Goal: Leave review/rating: Leave review/rating

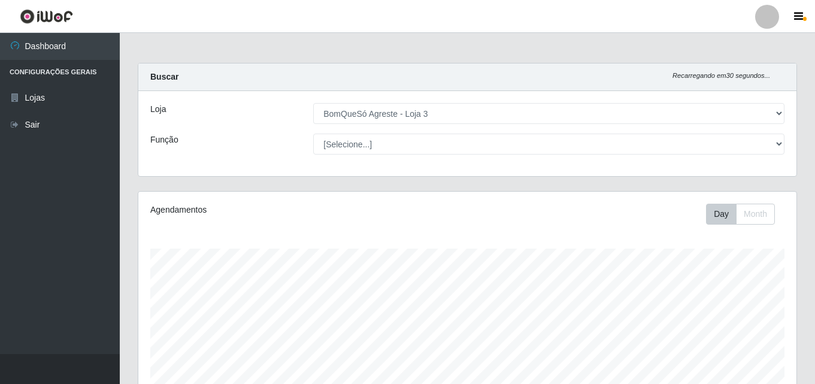
select select "215"
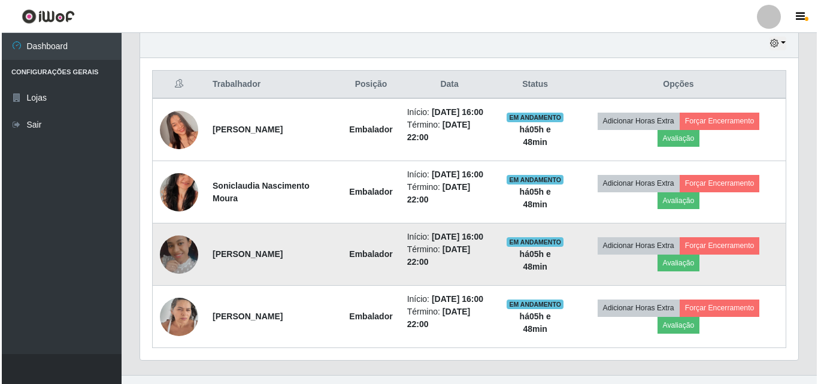
scroll to position [447, 0]
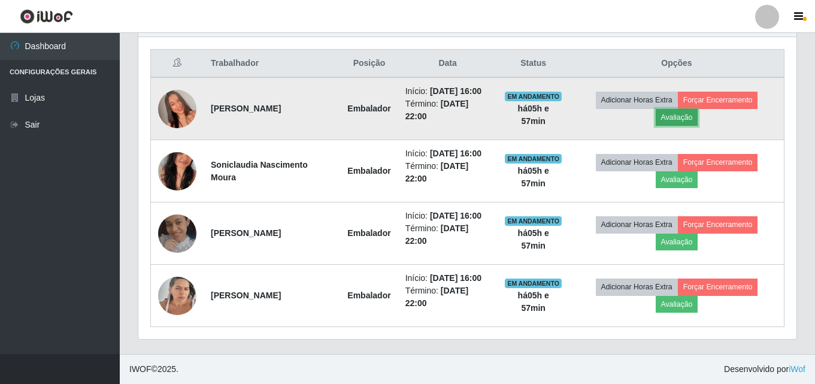
click at [693, 119] on button "Avaliação" at bounding box center [677, 117] width 43 height 17
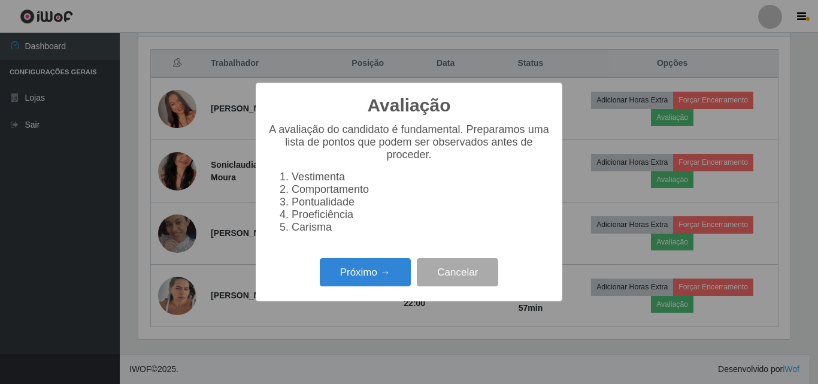
scroll to position [248, 652]
click at [391, 284] on button "Próximo →" at bounding box center [365, 272] width 91 height 28
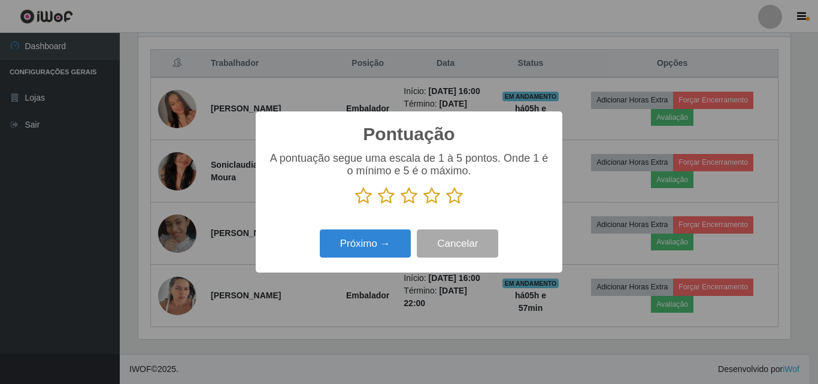
click at [450, 200] on icon at bounding box center [454, 196] width 17 height 18
click at [446, 205] on input "radio" at bounding box center [446, 205] width 0 height 0
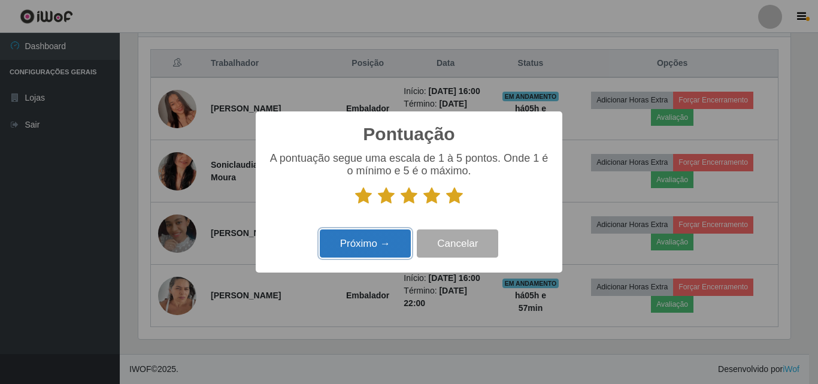
click at [363, 235] on button "Próximo →" at bounding box center [365, 243] width 91 height 28
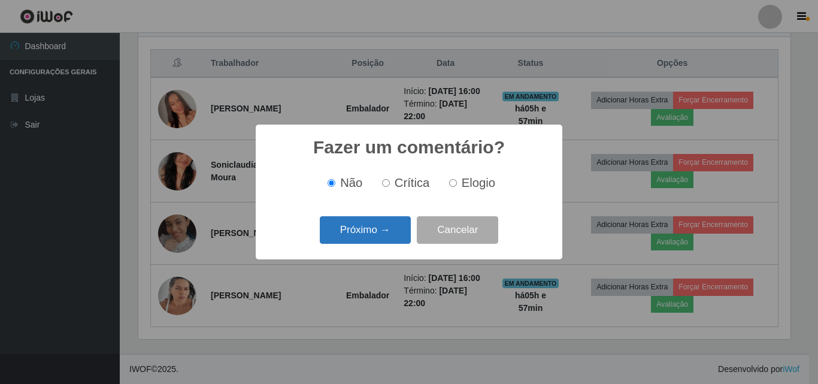
click at [375, 237] on button "Próximo →" at bounding box center [365, 230] width 91 height 28
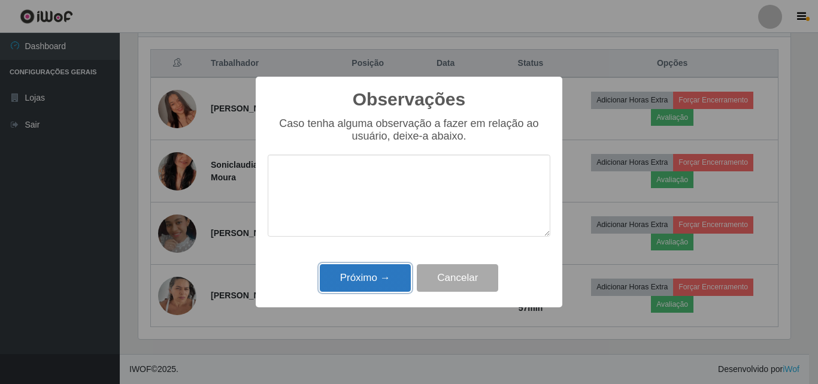
click at [374, 281] on button "Próximo →" at bounding box center [365, 278] width 91 height 28
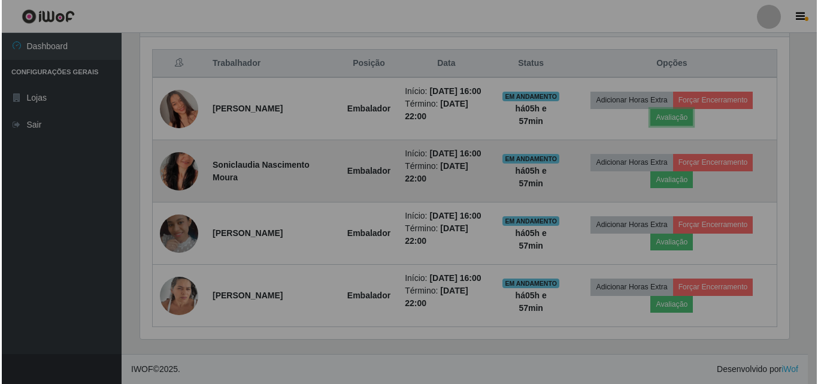
scroll to position [248, 658]
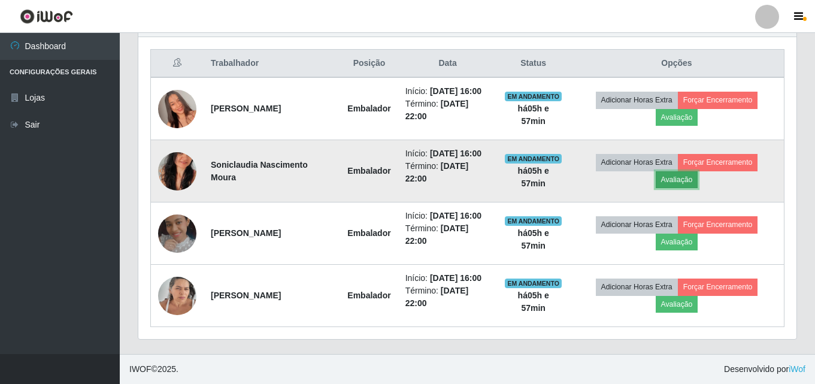
click at [691, 181] on button "Avaliação" at bounding box center [677, 179] width 43 height 17
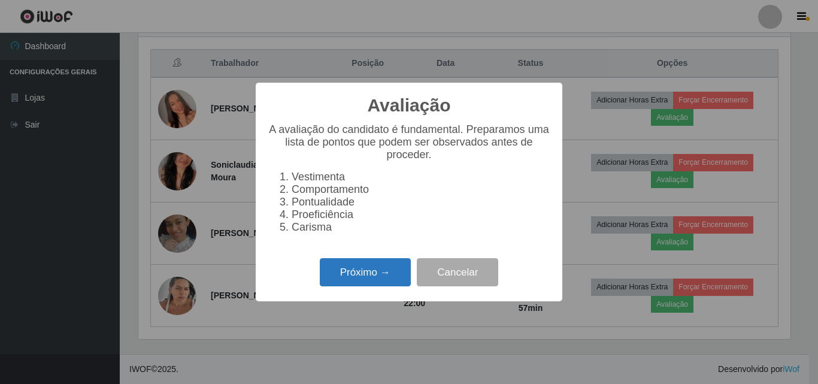
click at [403, 276] on button "Próximo →" at bounding box center [365, 272] width 91 height 28
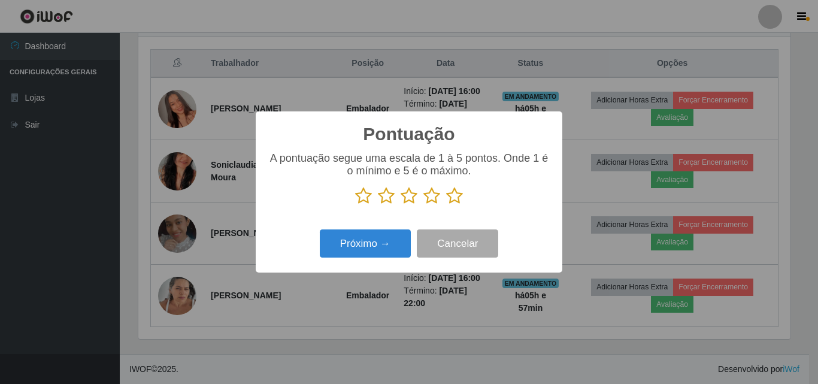
scroll to position [598390, 597987]
click at [460, 198] on icon at bounding box center [454, 196] width 17 height 18
click at [446, 205] on input "radio" at bounding box center [446, 205] width 0 height 0
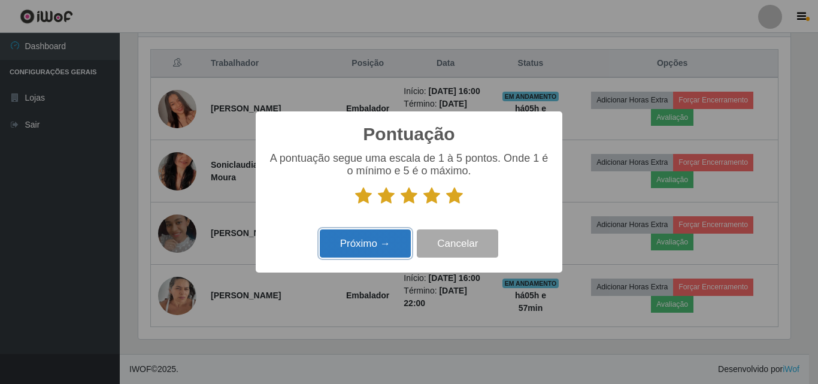
click at [386, 244] on button "Próximo →" at bounding box center [365, 243] width 91 height 28
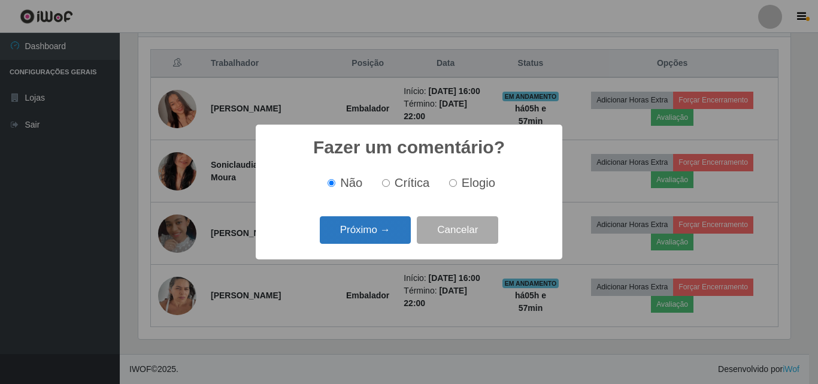
click at [390, 239] on button "Próximo →" at bounding box center [365, 230] width 91 height 28
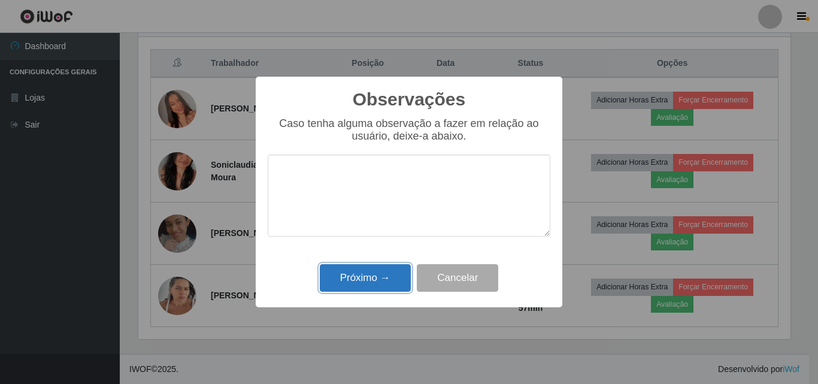
click at [389, 288] on button "Próximo →" at bounding box center [365, 278] width 91 height 28
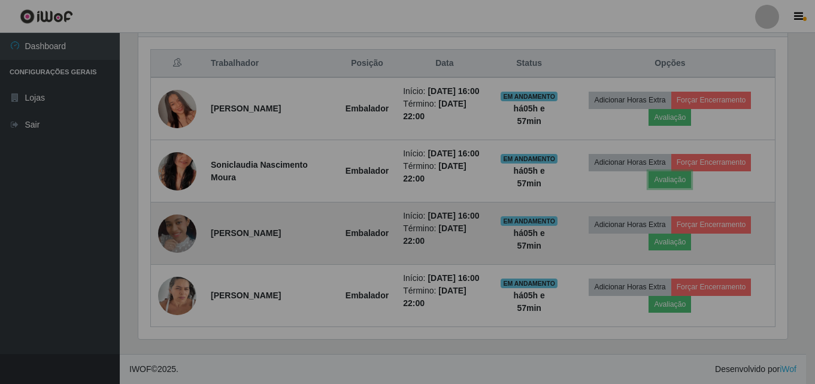
scroll to position [248, 658]
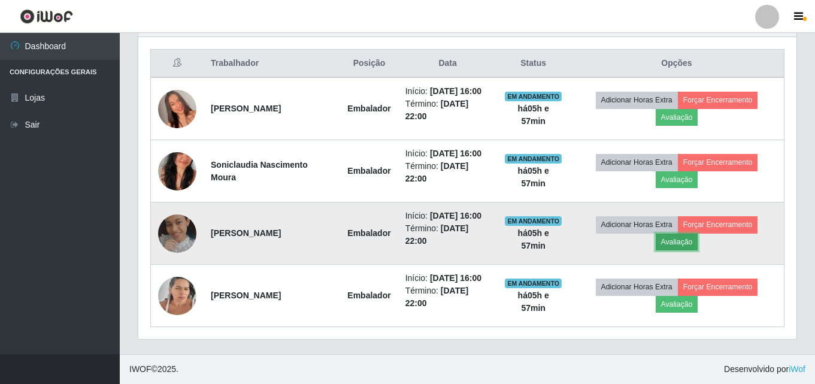
click at [690, 247] on button "Avaliação" at bounding box center [677, 241] width 43 height 17
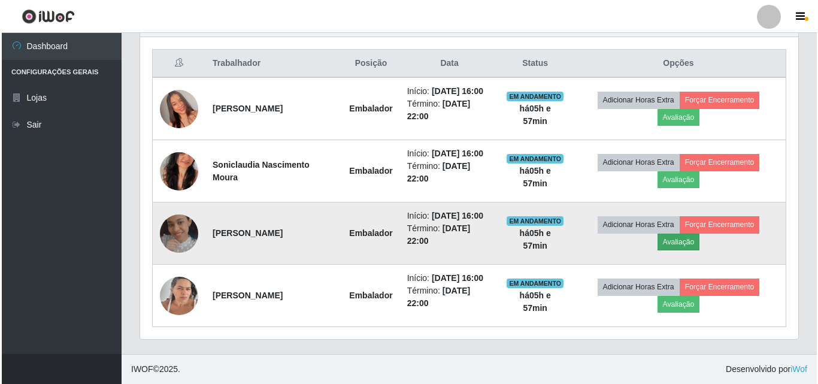
scroll to position [248, 652]
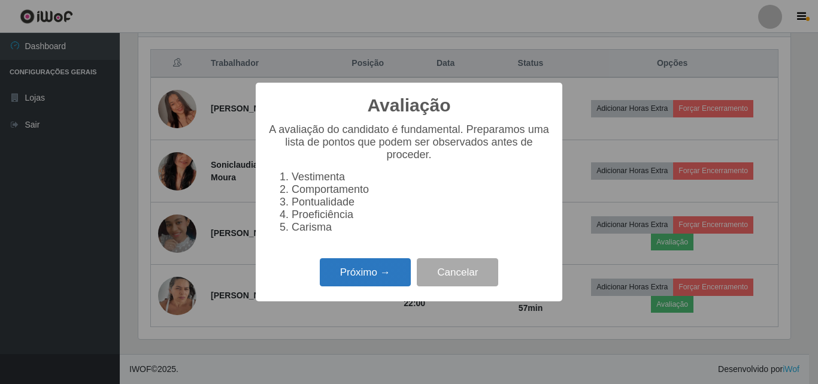
click at [357, 277] on button "Próximo →" at bounding box center [365, 272] width 91 height 28
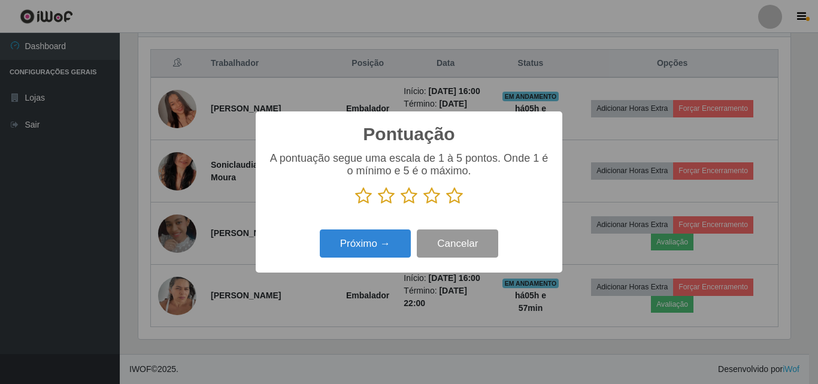
scroll to position [598390, 597987]
click at [453, 192] on icon at bounding box center [454, 196] width 17 height 18
click at [446, 205] on input "radio" at bounding box center [446, 205] width 0 height 0
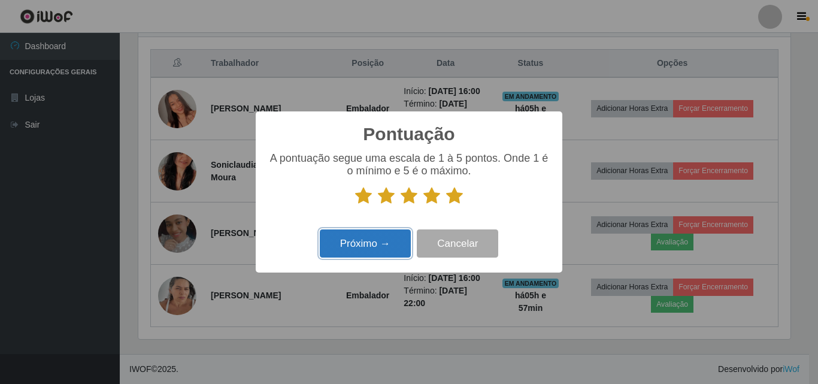
click at [386, 243] on button "Próximo →" at bounding box center [365, 243] width 91 height 28
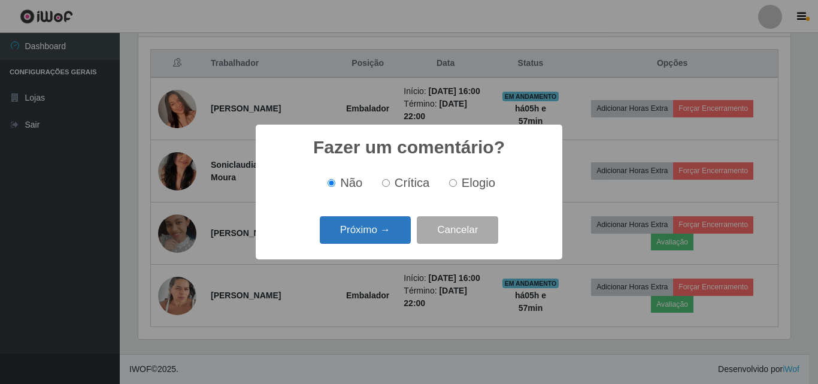
click at [384, 231] on button "Próximo →" at bounding box center [365, 230] width 91 height 28
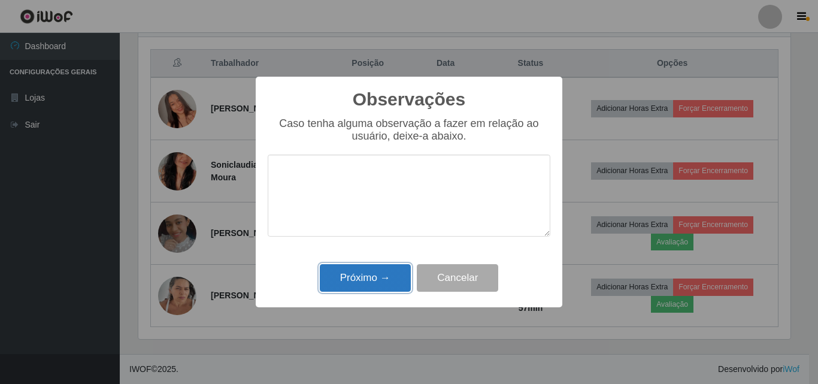
click at [392, 269] on button "Próximo →" at bounding box center [365, 278] width 91 height 28
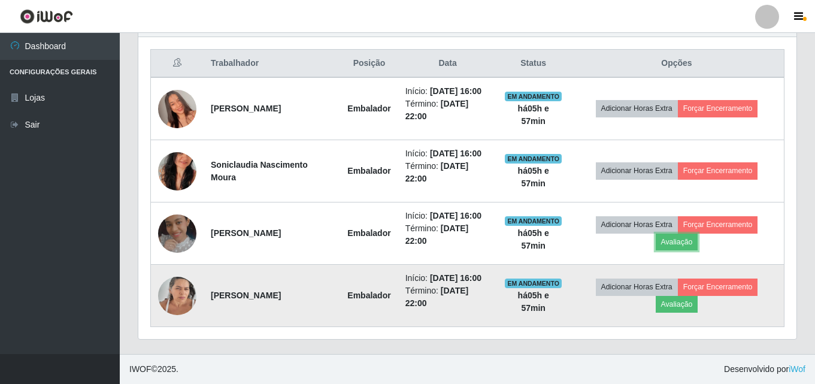
scroll to position [248, 658]
click at [670, 309] on button "Avaliação" at bounding box center [677, 304] width 43 height 17
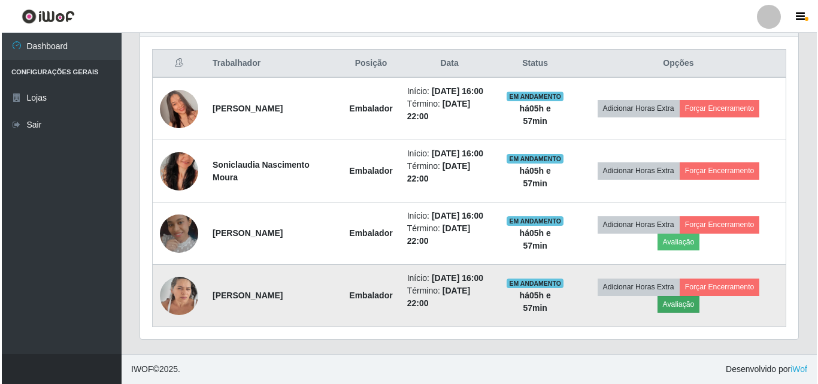
scroll to position [248, 652]
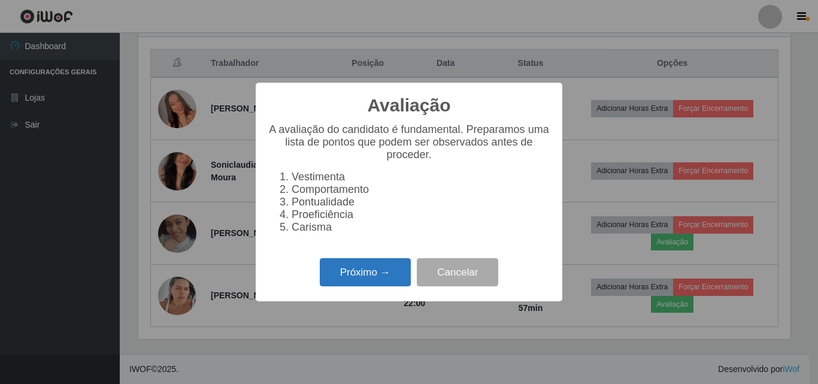
click at [380, 278] on button "Próximo →" at bounding box center [365, 272] width 91 height 28
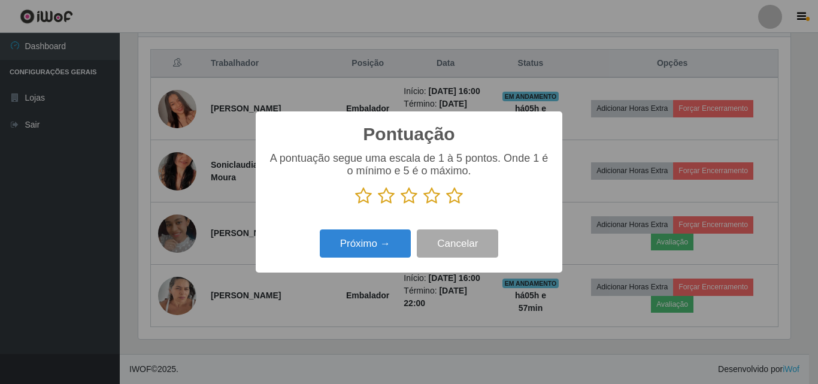
click at [453, 196] on icon at bounding box center [454, 196] width 17 height 18
click at [446, 205] on input "radio" at bounding box center [446, 205] width 0 height 0
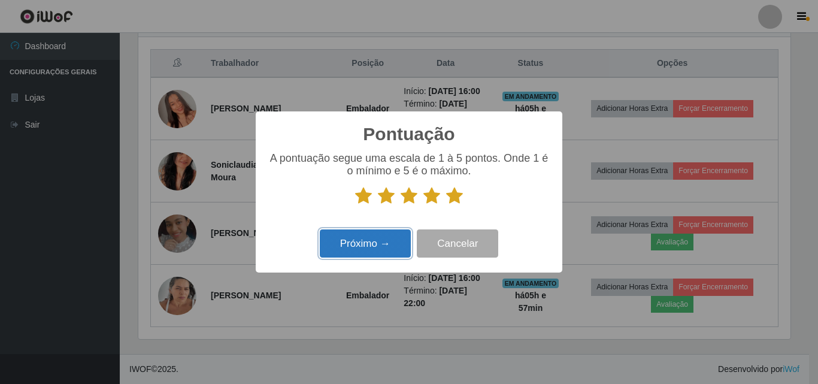
click at [363, 249] on button "Próximo →" at bounding box center [365, 243] width 91 height 28
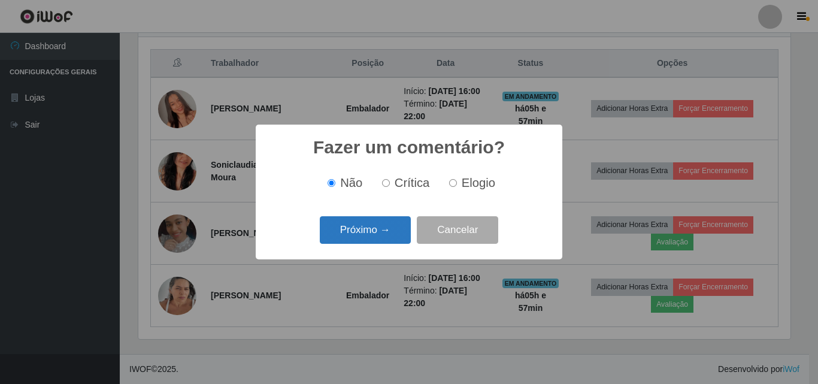
click at [367, 239] on button "Próximo →" at bounding box center [365, 230] width 91 height 28
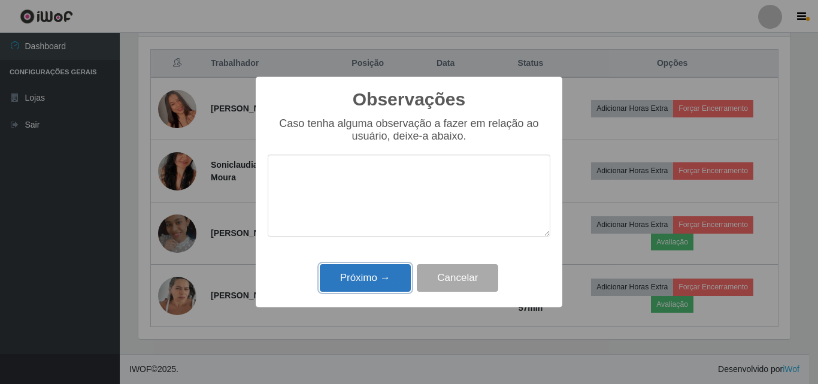
click at [363, 272] on button "Próximo →" at bounding box center [365, 278] width 91 height 28
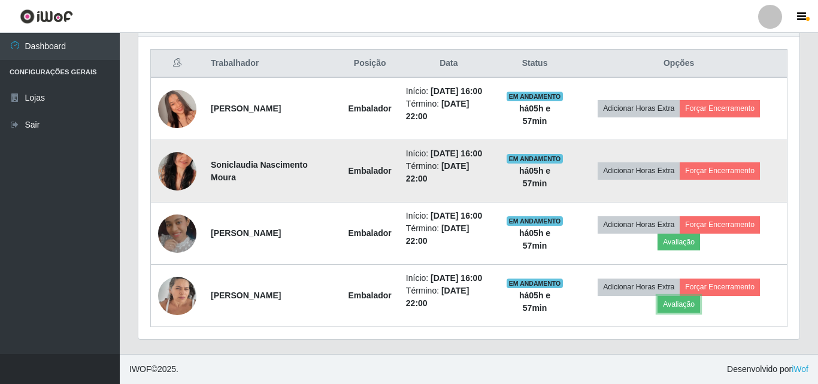
scroll to position [248, 658]
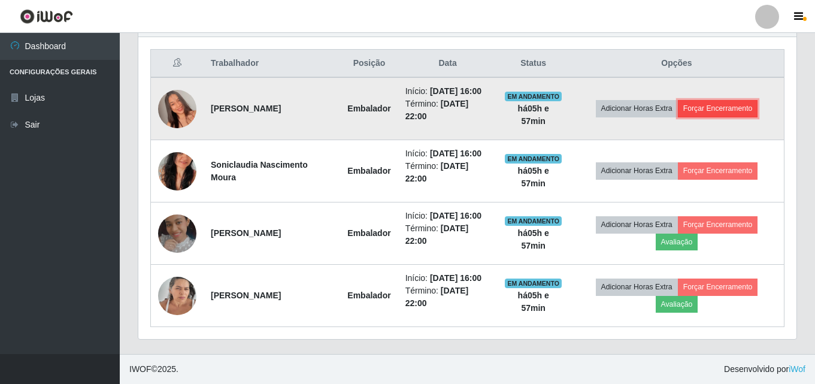
click at [723, 110] on button "Forçar Encerramento" at bounding box center [718, 108] width 80 height 17
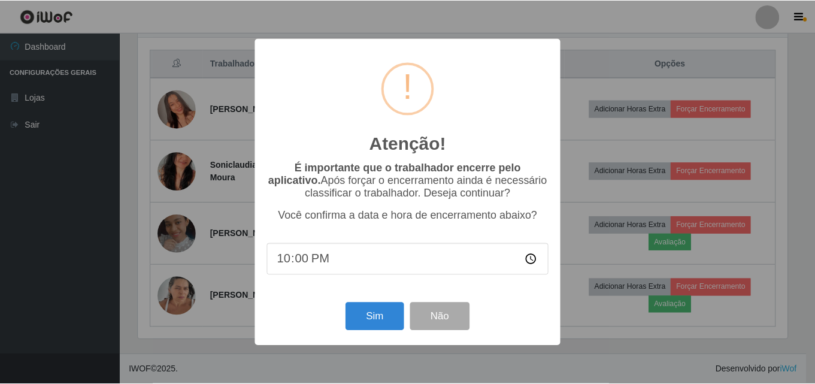
scroll to position [248, 652]
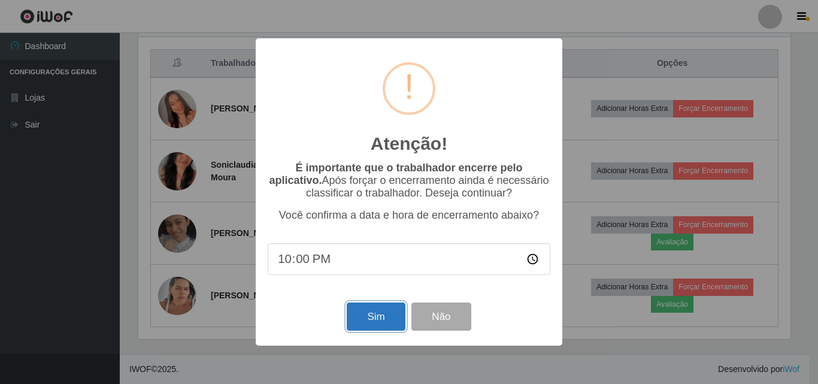
click at [365, 321] on button "Sim" at bounding box center [376, 316] width 58 height 28
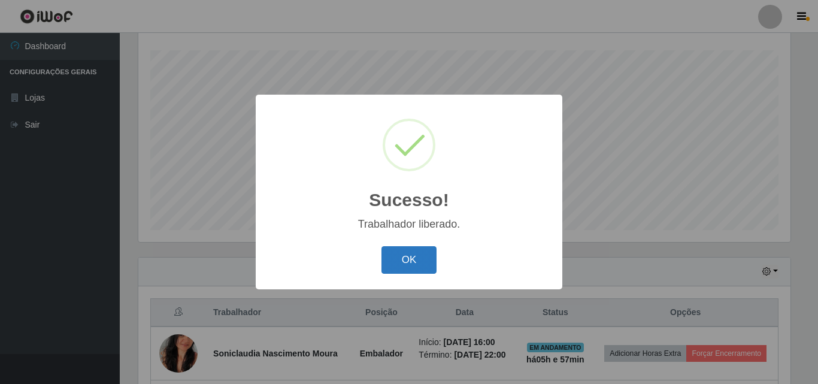
click at [418, 253] on button "OK" at bounding box center [409, 260] width 56 height 28
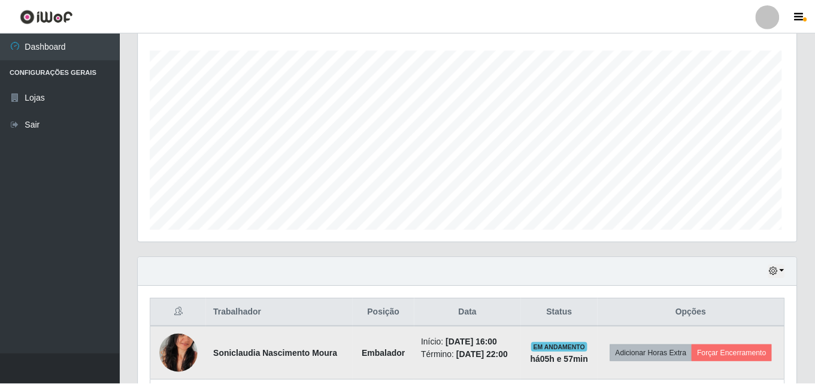
scroll to position [0, 0]
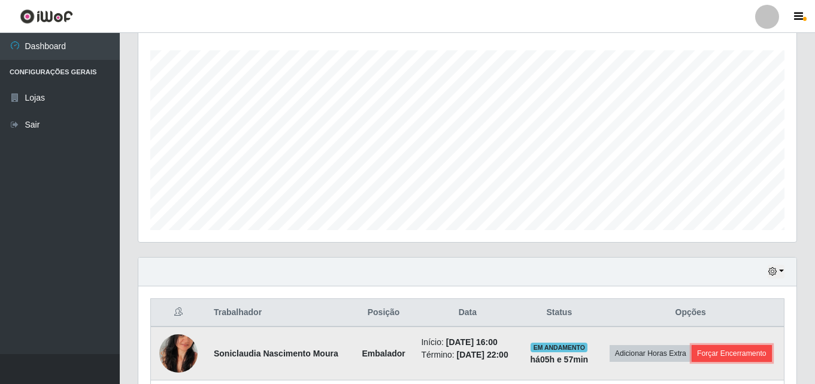
click at [723, 348] on button "Forçar Encerramento" at bounding box center [731, 353] width 80 height 17
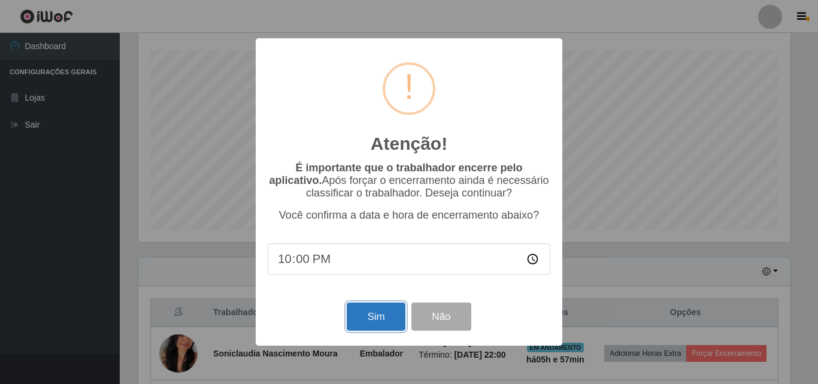
click at [393, 314] on button "Sim" at bounding box center [376, 316] width 58 height 28
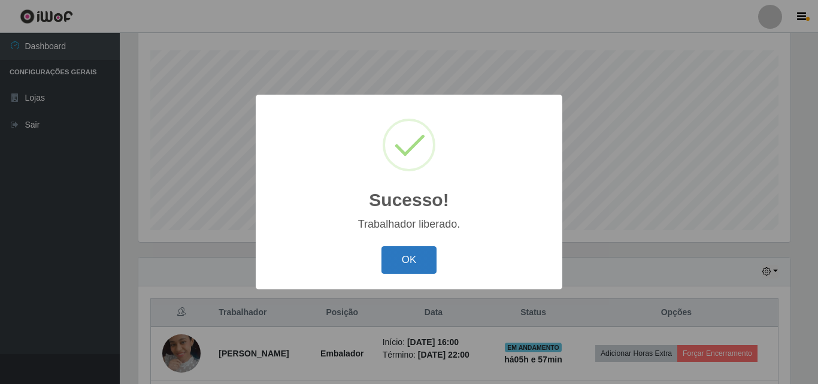
click at [399, 259] on button "OK" at bounding box center [409, 260] width 56 height 28
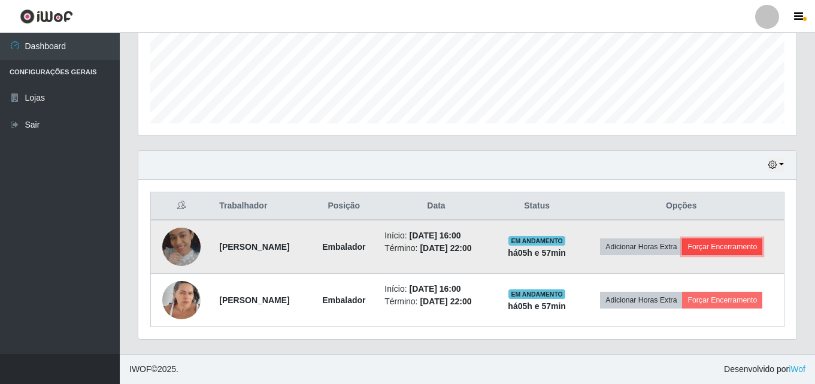
click at [750, 251] on button "Forçar Encerramento" at bounding box center [722, 246] width 80 height 17
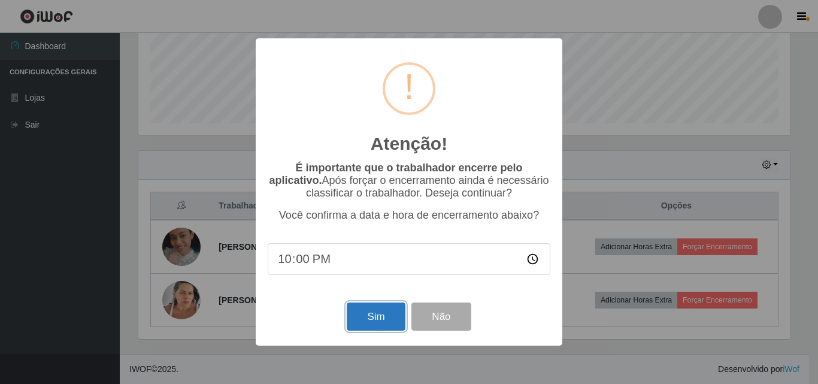
click at [362, 319] on button "Sim" at bounding box center [376, 316] width 58 height 28
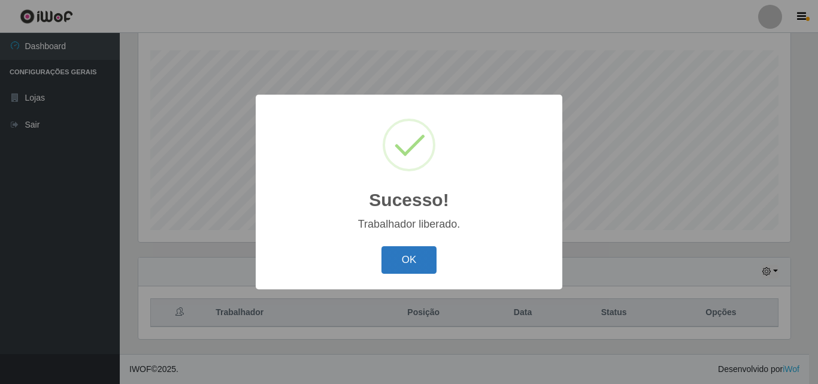
click at [429, 259] on button "OK" at bounding box center [409, 260] width 56 height 28
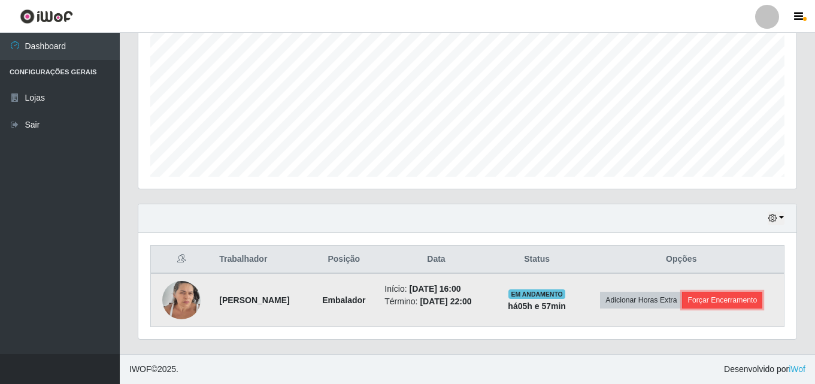
click at [714, 299] on button "Forçar Encerramento" at bounding box center [722, 300] width 80 height 17
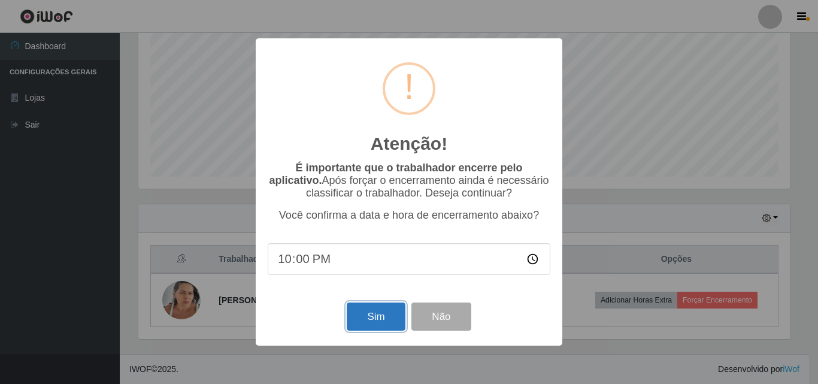
click at [384, 312] on button "Sim" at bounding box center [376, 316] width 58 height 28
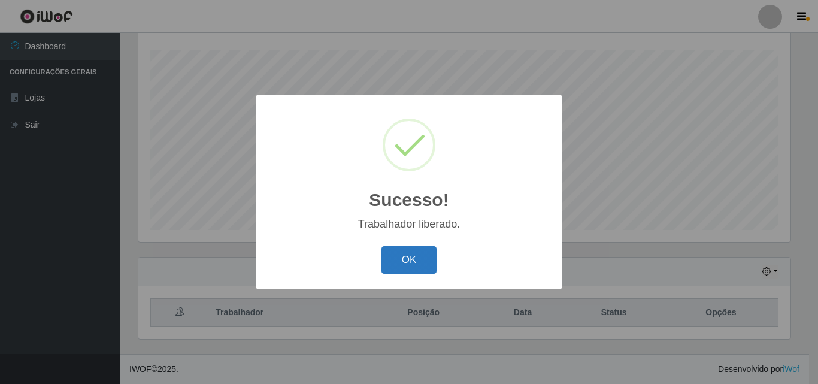
click at [415, 267] on button "OK" at bounding box center [409, 260] width 56 height 28
